Goal: Use online tool/utility: Utilize a website feature to perform a specific function

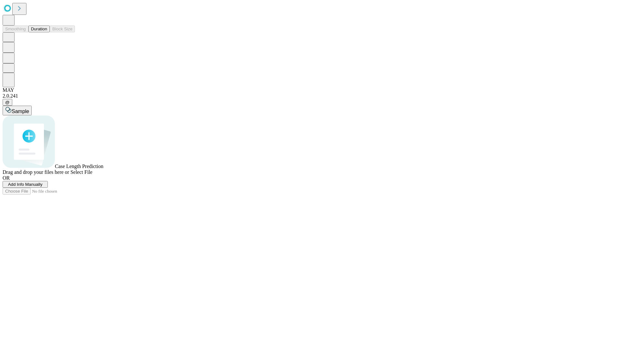
click at [47, 32] on button "Duration" at bounding box center [38, 28] width 21 height 7
click at [92, 175] on span "Select File" at bounding box center [81, 171] width 22 height 5
